Goal: Task Accomplishment & Management: Complete application form

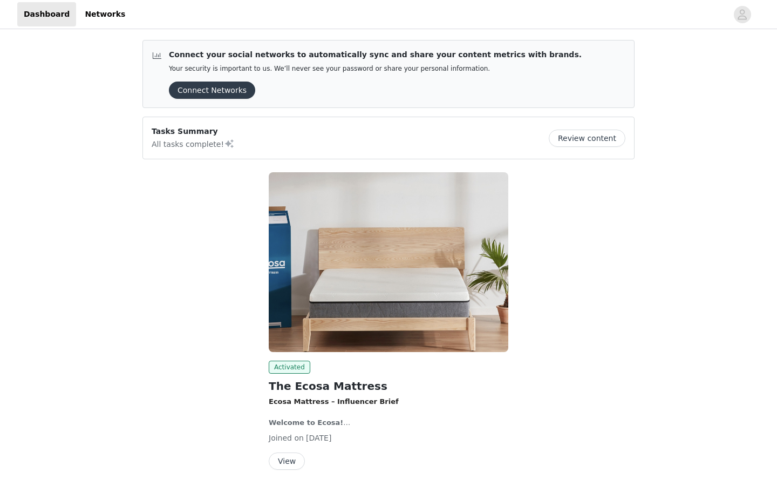
scroll to position [38, 0]
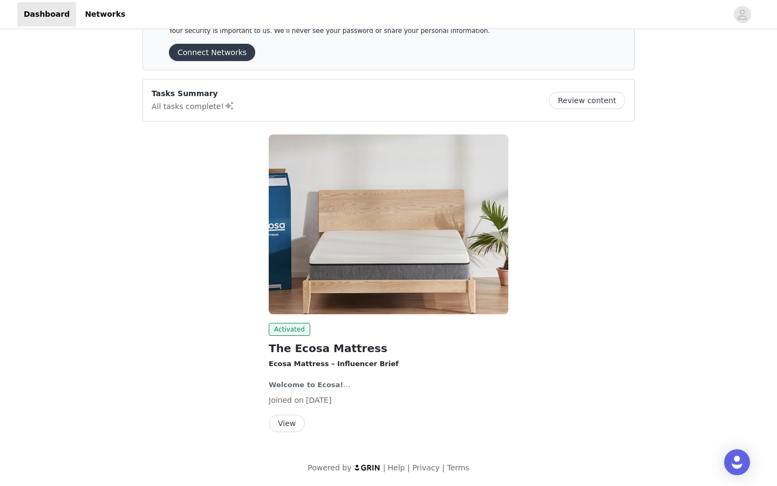
click at [289, 425] on button "View" at bounding box center [287, 422] width 36 height 17
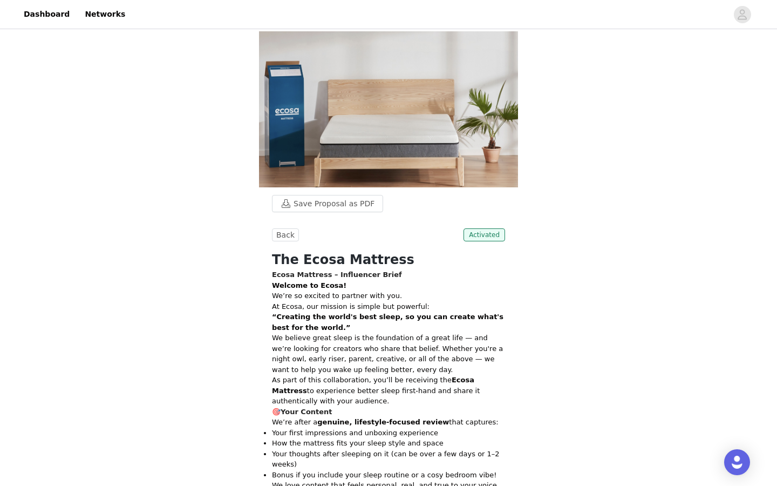
scroll to position [411, 0]
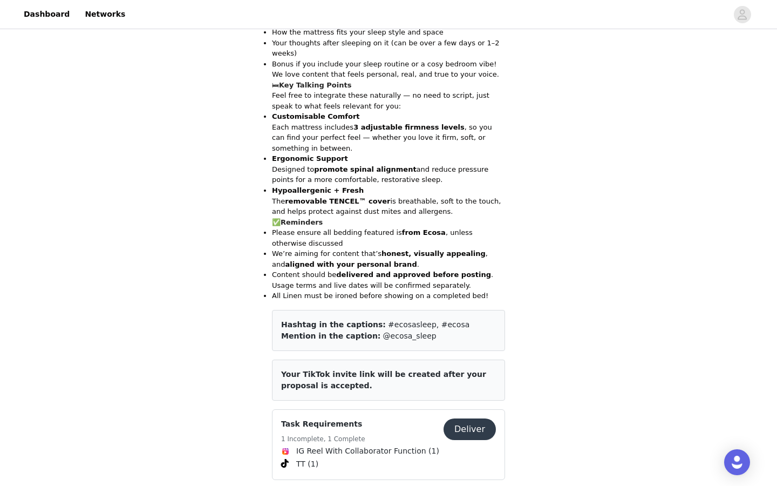
click at [461, 418] on button "Deliver" at bounding box center [470, 429] width 52 height 22
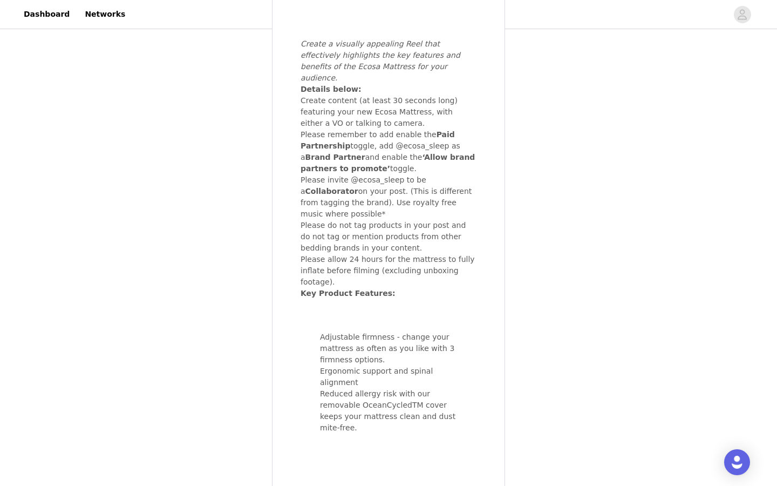
scroll to position [623, 0]
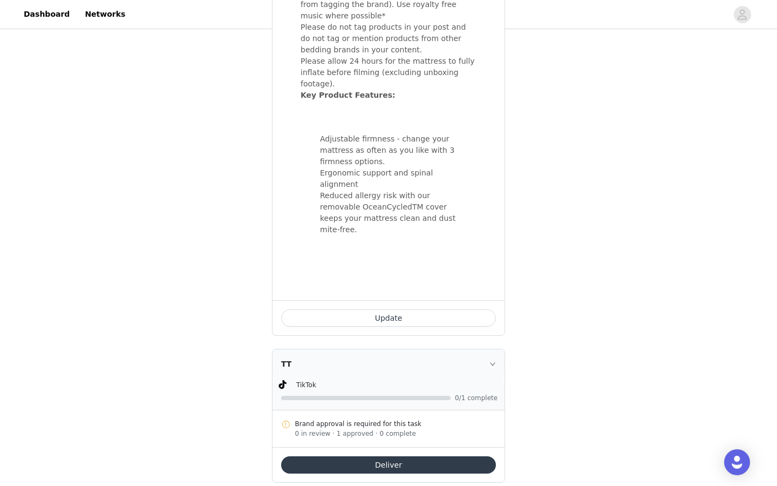
click at [414, 456] on button "Deliver" at bounding box center [388, 464] width 215 height 17
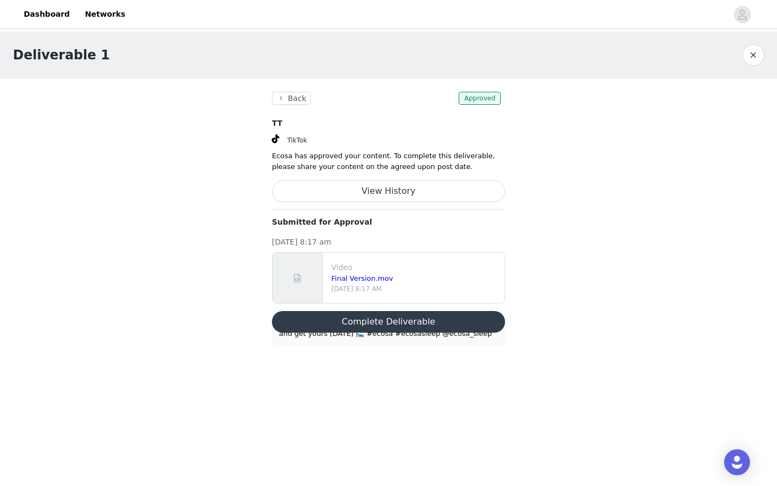
click at [416, 325] on button "Complete Deliverable" at bounding box center [388, 322] width 233 height 22
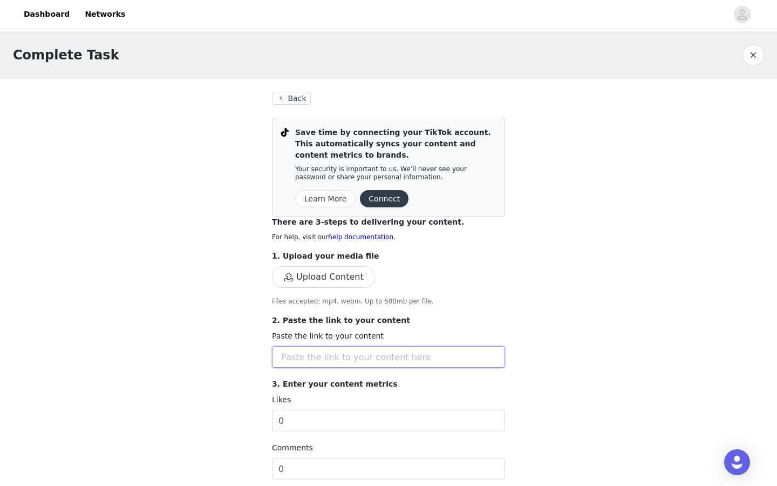
click at [340, 358] on input "text" at bounding box center [388, 357] width 233 height 22
paste input "[URL][DOMAIN_NAME]"
type input "[URL][DOMAIN_NAME]"
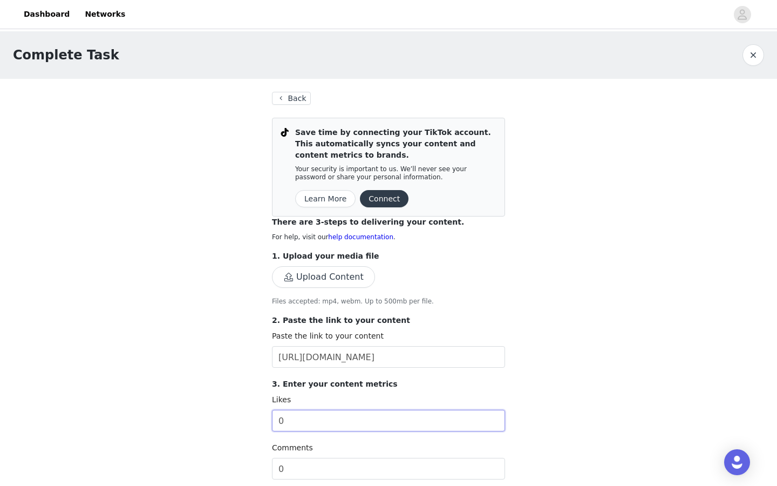
click at [385, 415] on input "0" at bounding box center [388, 421] width 233 height 22
drag, startPoint x: 400, startPoint y: 425, endPoint x: 282, endPoint y: 418, distance: 118.9
click at [282, 418] on input "0" at bounding box center [388, 421] width 233 height 22
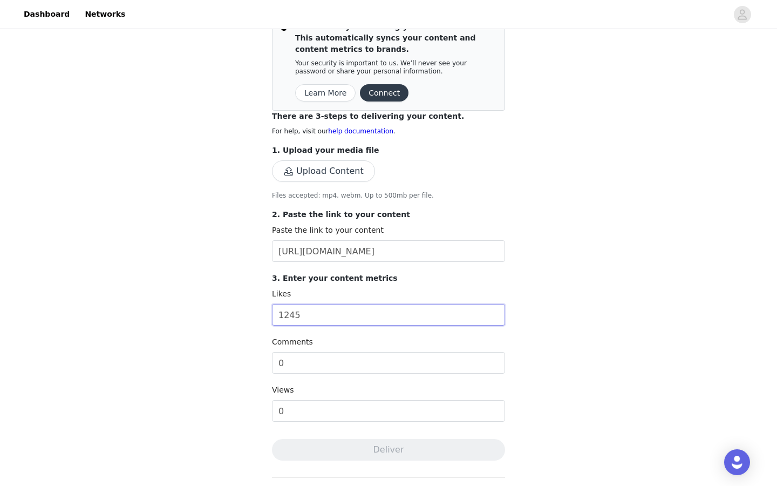
scroll to position [119, 0]
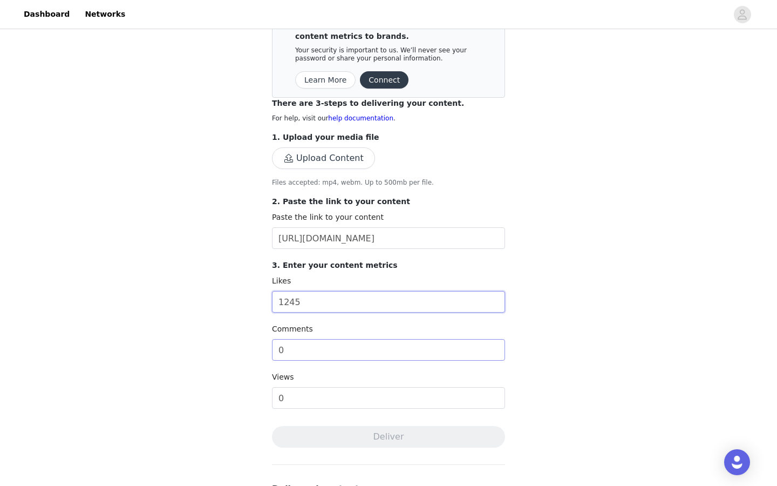
type input "1245"
click at [337, 360] on input "0" at bounding box center [388, 350] width 233 height 22
type input "64"
click at [349, 399] on input "0" at bounding box center [388, 398] width 233 height 22
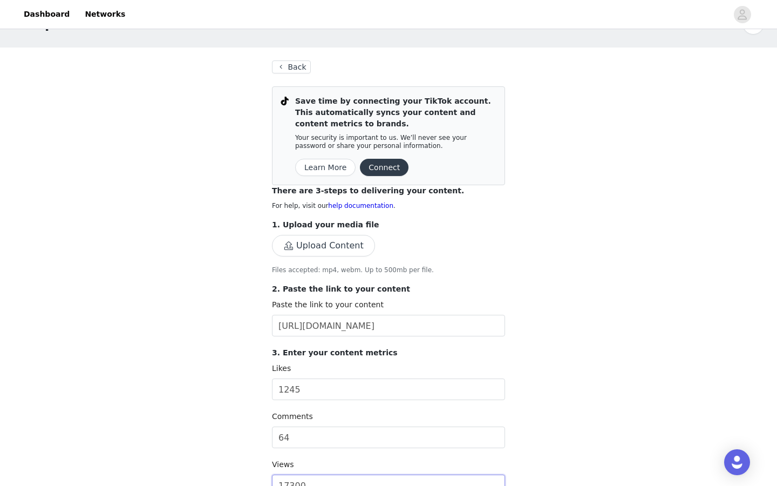
scroll to position [0, 0]
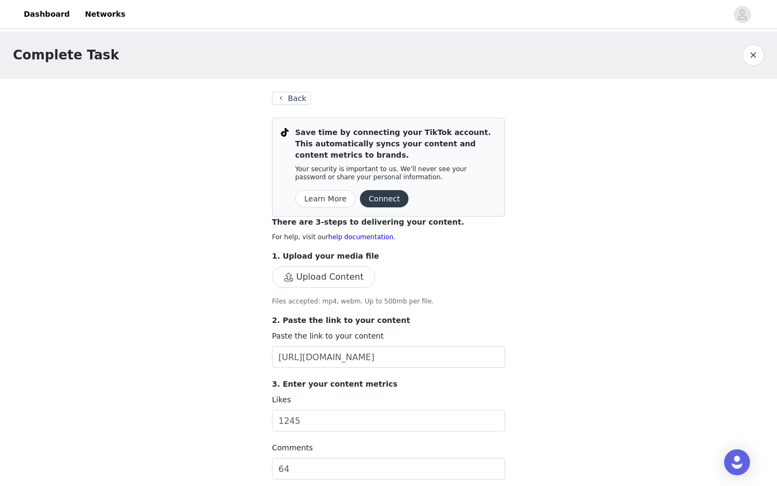
type input "17300"
click at [335, 269] on button "Upload Content" at bounding box center [323, 277] width 103 height 22
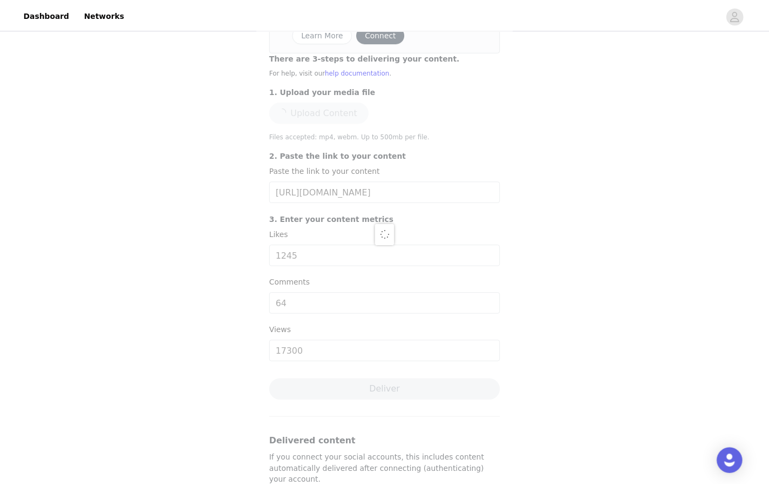
scroll to position [234, 0]
